Goal: Find contact information: Find contact information

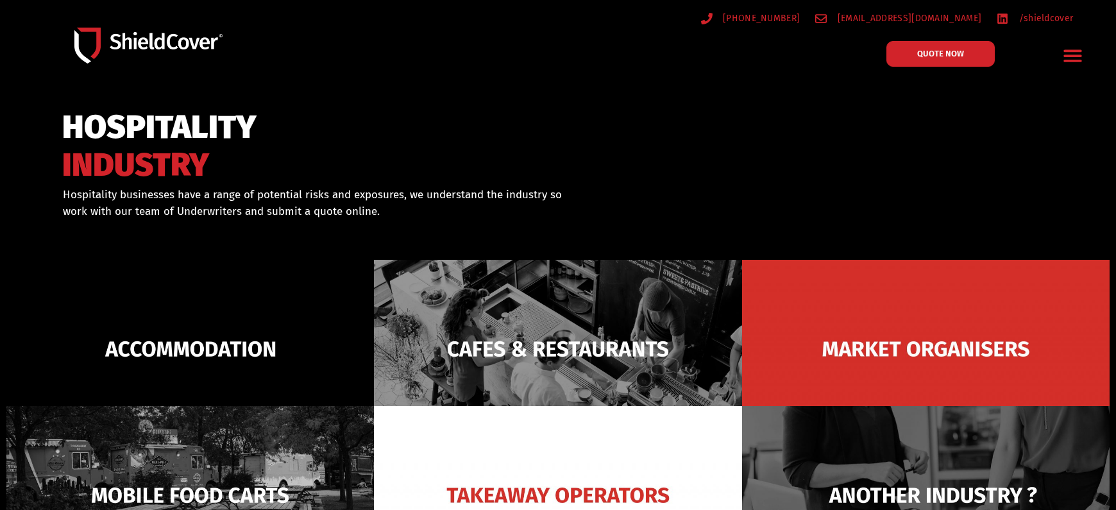
click at [1072, 55] on icon "Menu Toggle" at bounding box center [1073, 56] width 20 height 20
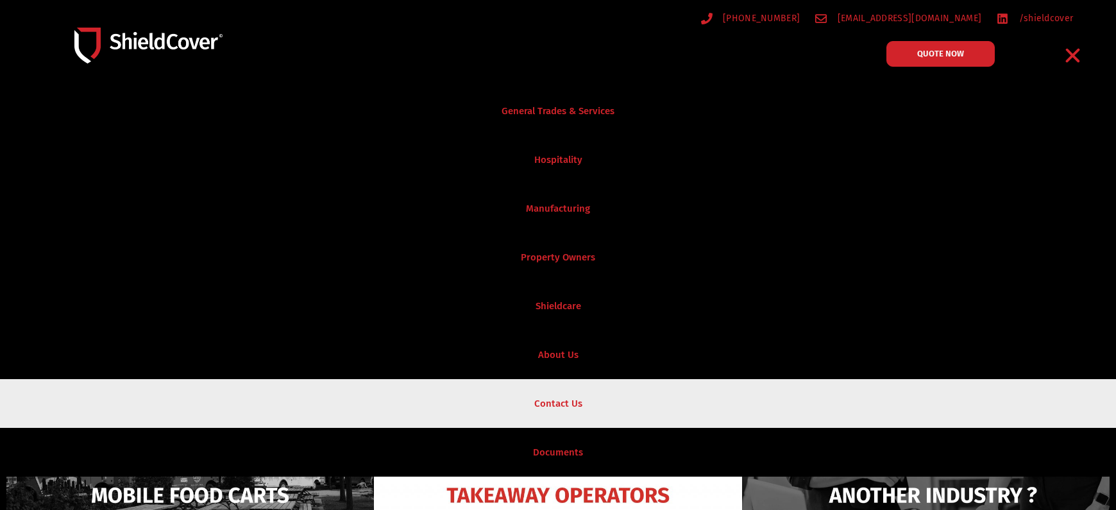
scroll to position [321, 0]
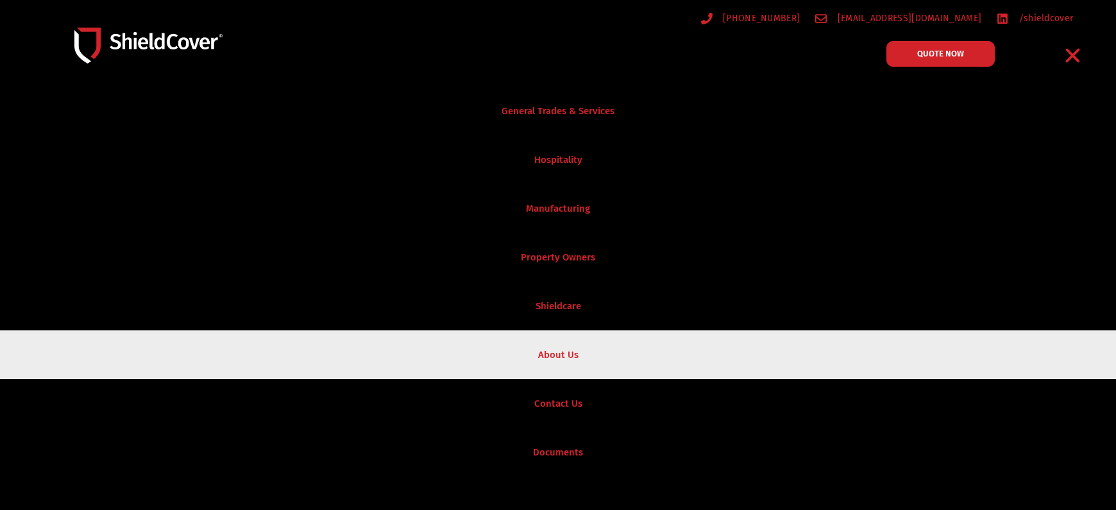
click at [558, 350] on link "About Us" at bounding box center [558, 354] width 1116 height 49
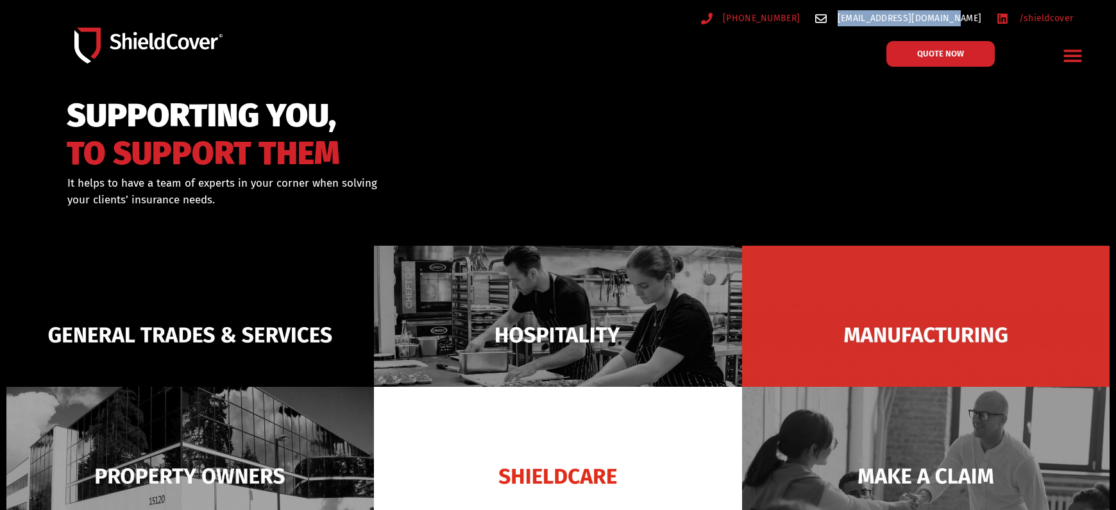
drag, startPoint x: 986, startPoint y: 19, endPoint x: 872, endPoint y: 22, distance: 114.2
click at [872, 22] on ul "(07) 3510 9535 hello@shieldcover.com.au /shieldcover" at bounding box center [831, 18] width 498 height 16
copy span "[EMAIL_ADDRESS][DOMAIN_NAME]"
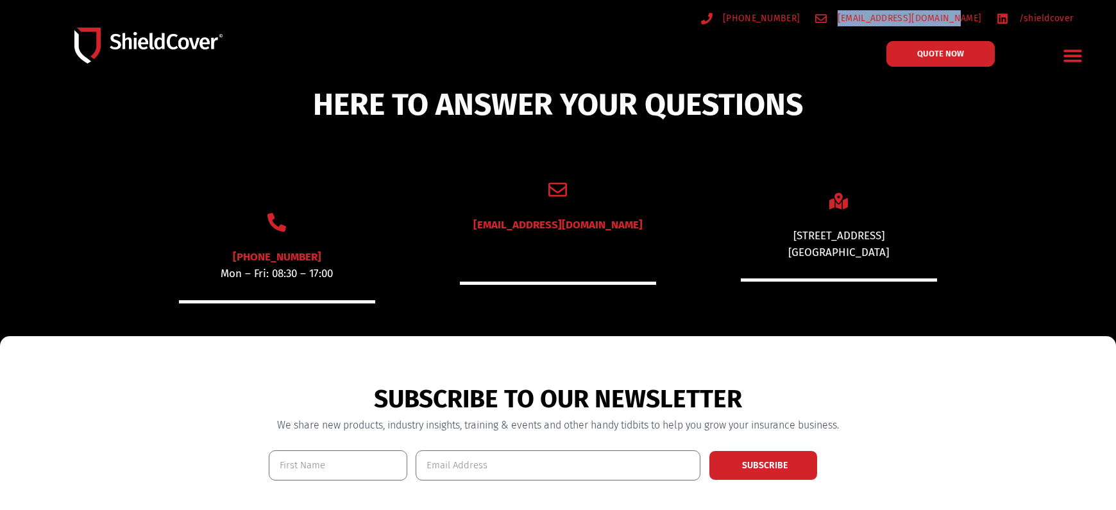
scroll to position [1009, 0]
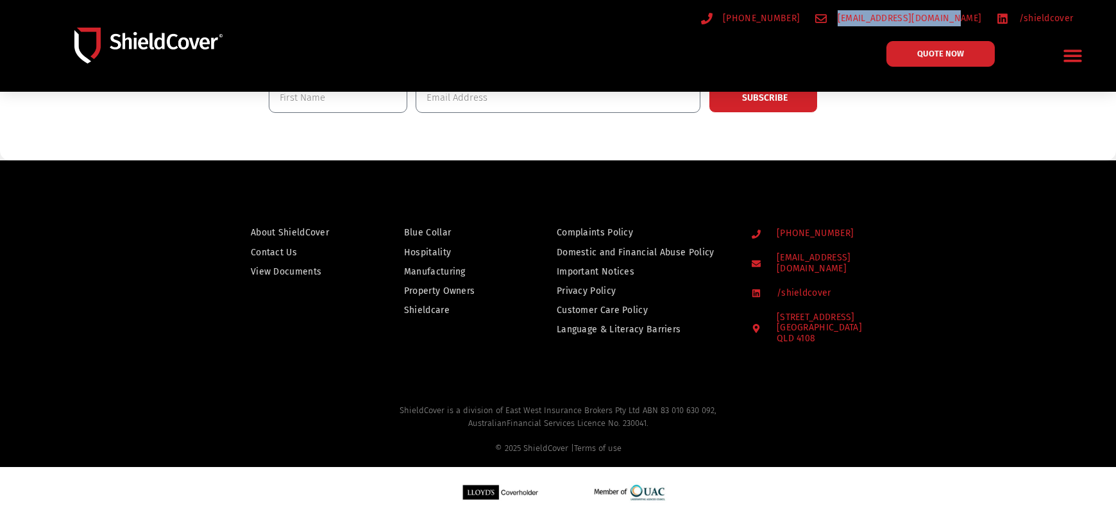
click at [276, 250] on span "Contact Us" at bounding box center [274, 252] width 46 height 16
